Goal: Find specific page/section: Find specific page/section

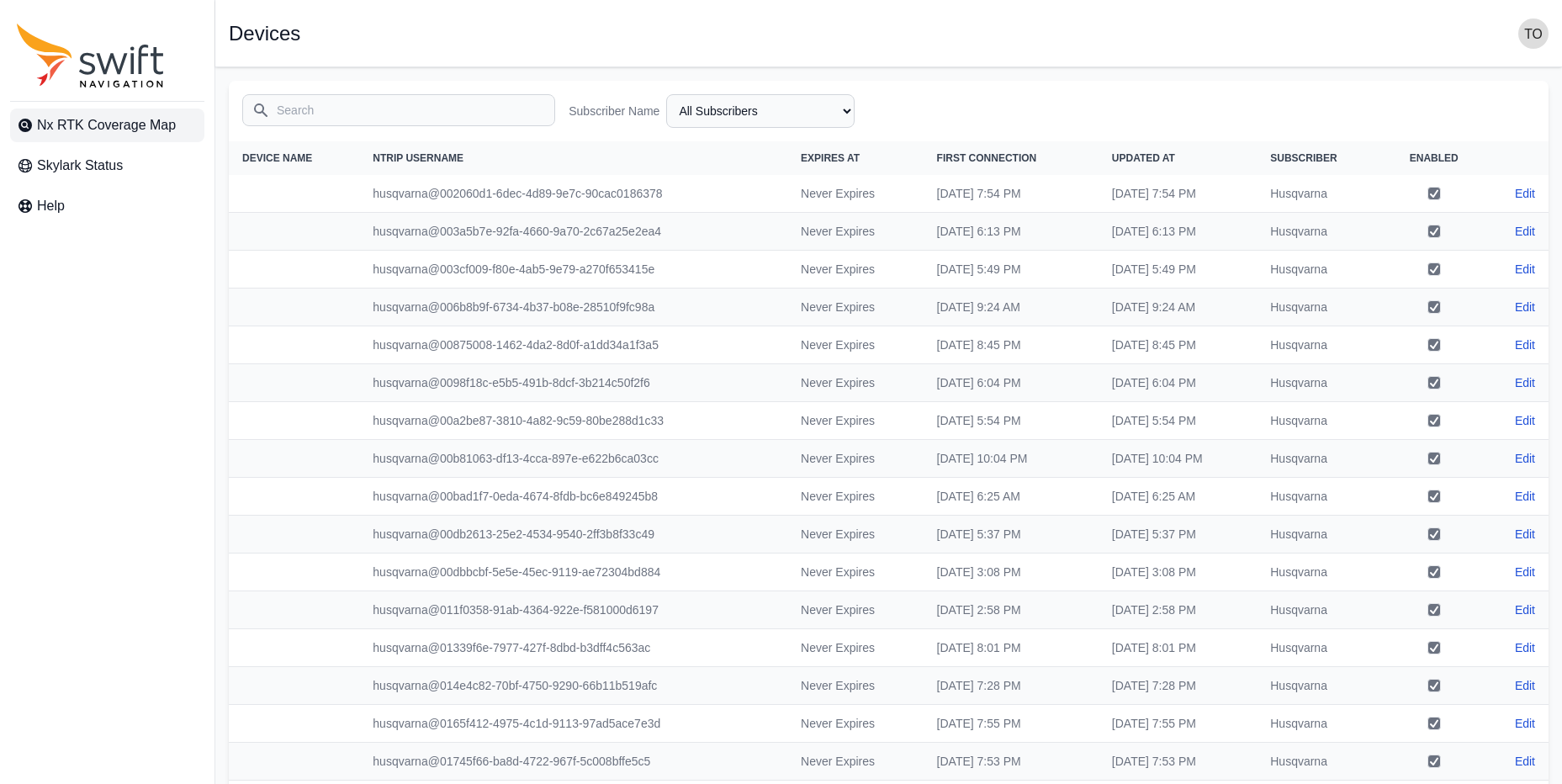
click at [108, 124] on span "Nx RTK Coverage Map" at bounding box center [106, 124] width 139 height 20
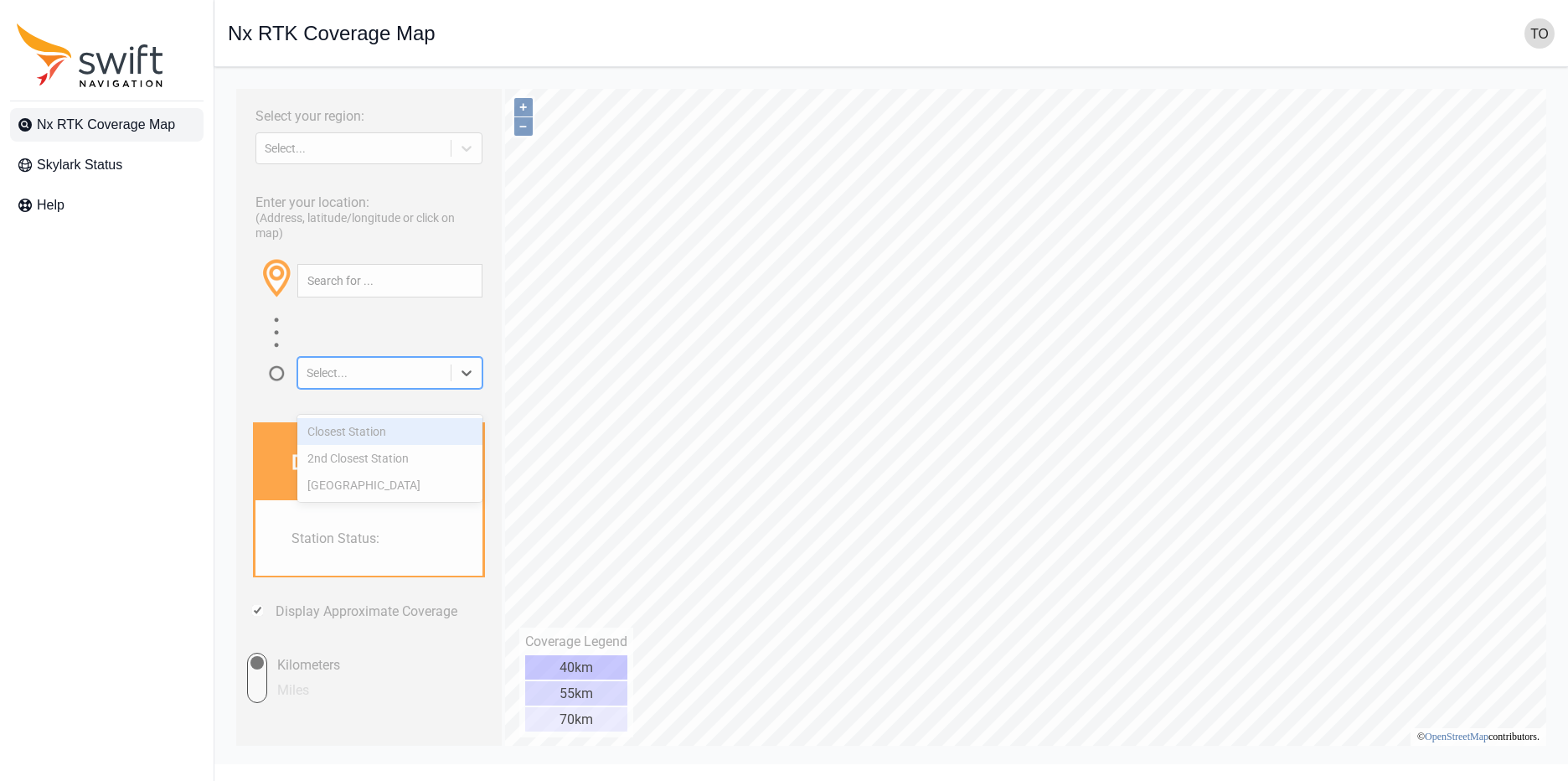
click at [465, 381] on icon at bounding box center [467, 373] width 17 height 17
click at [449, 424] on div "Closest Station" at bounding box center [390, 431] width 185 height 26
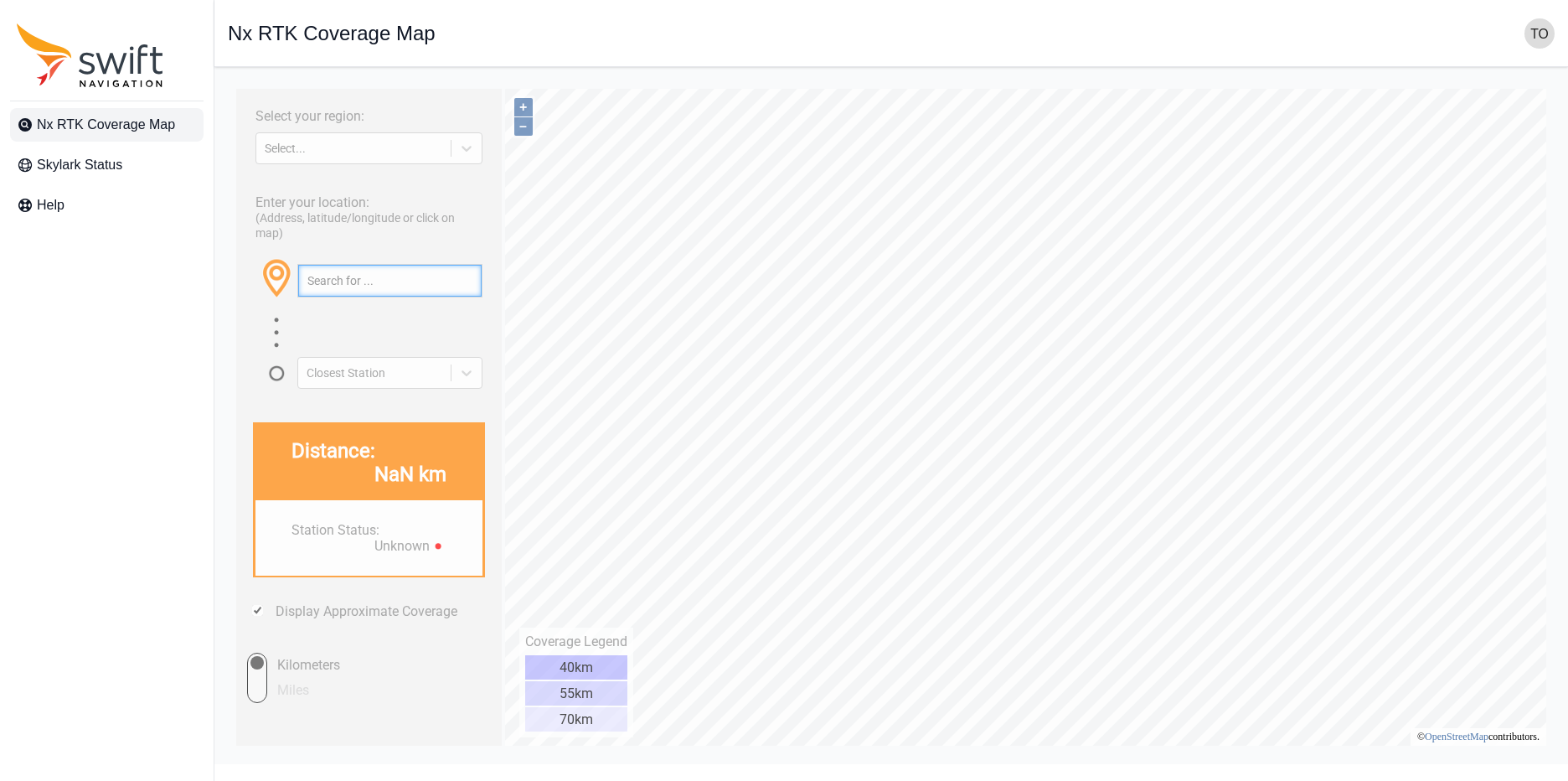
click at [459, 297] on input "text" at bounding box center [390, 281] width 183 height 32
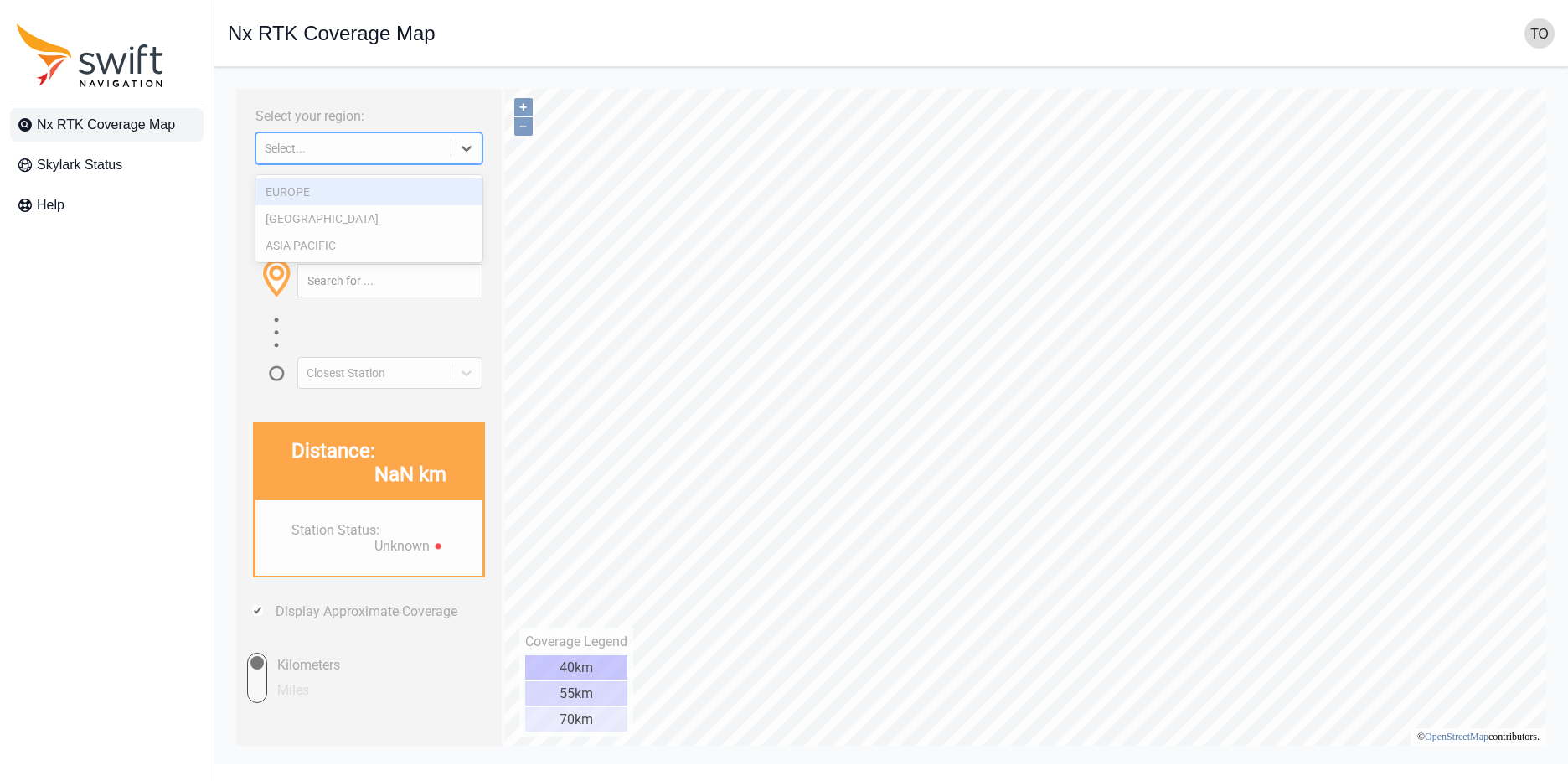
click at [479, 157] on div at bounding box center [466, 148] width 30 height 30
click at [447, 251] on div "ASIA PACIFIC" at bounding box center [369, 245] width 227 height 26
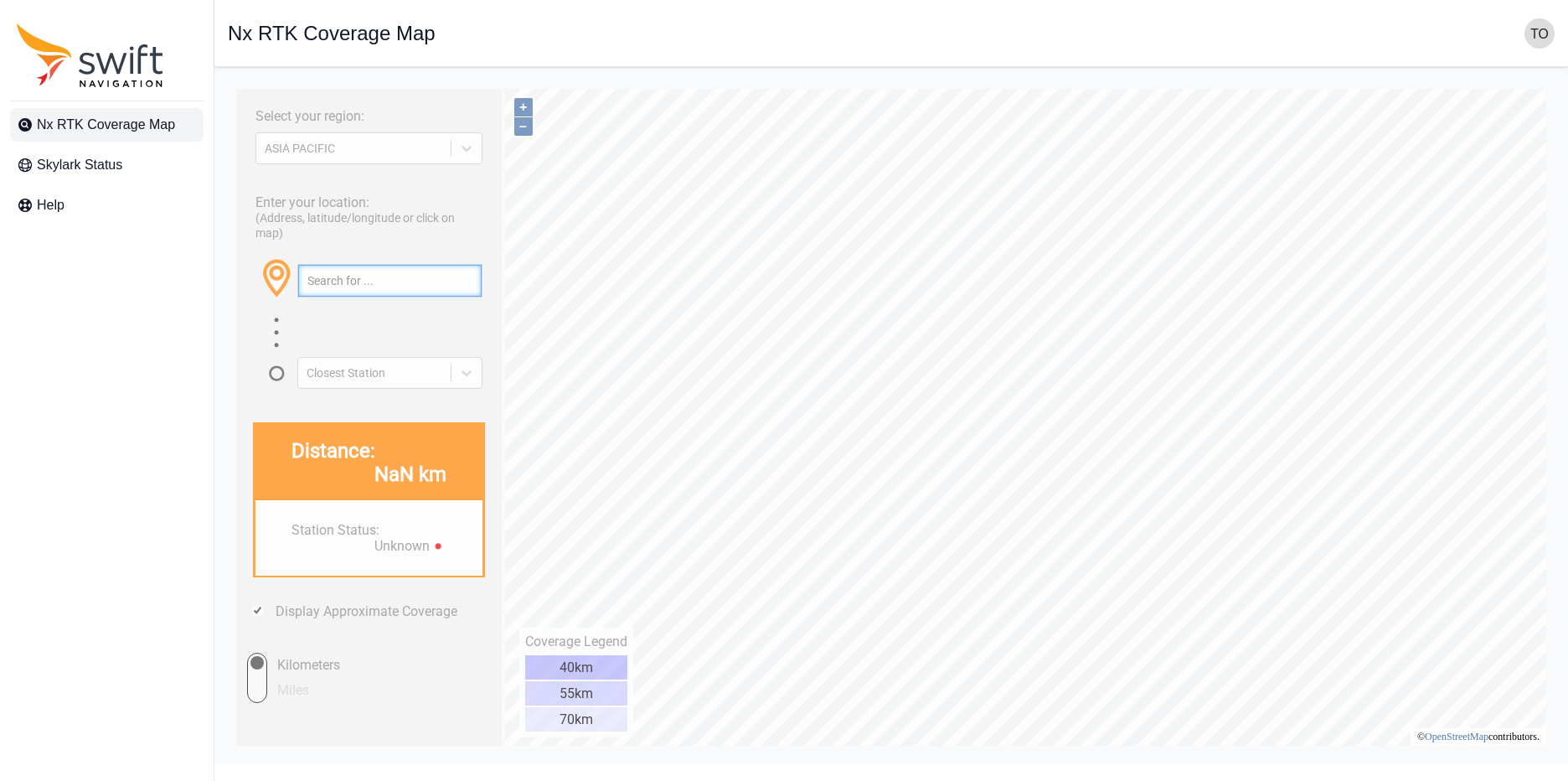
click at [425, 291] on input "text" at bounding box center [390, 281] width 183 height 32
paste input "34.94089900598266, 139.14254920819667"
type input "34.94089900598266, 139.14254920819667"
